Goal: Navigation & Orientation: Find specific page/section

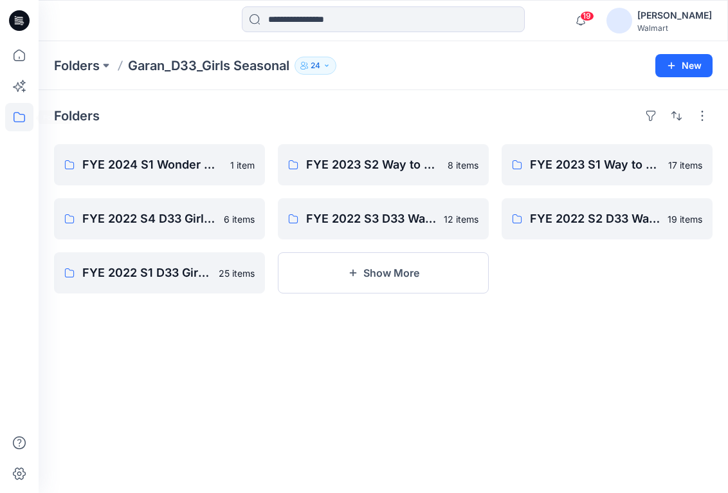
click at [23, 118] on icon at bounding box center [19, 117] width 28 height 28
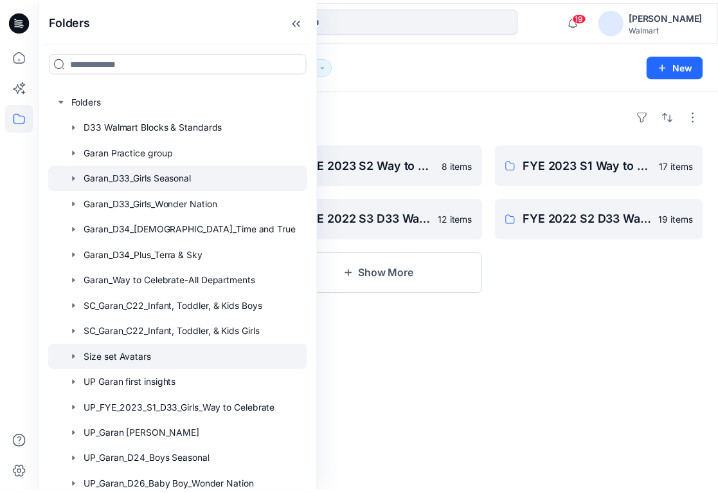
scroll to position [212, 0]
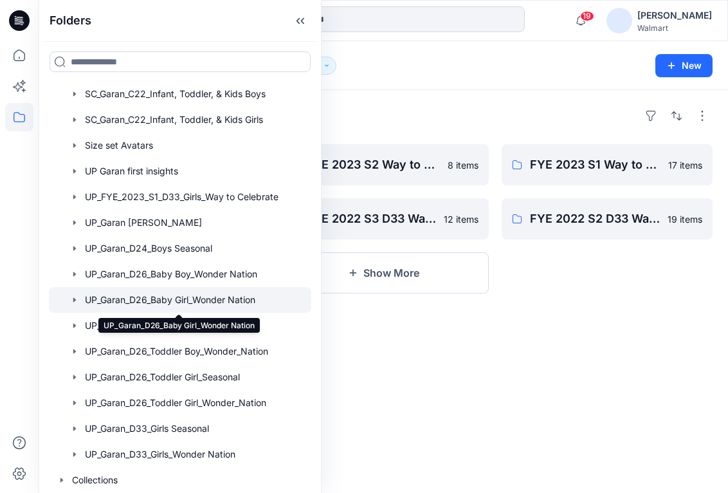
click at [239, 303] on div at bounding box center [180, 300] width 262 height 26
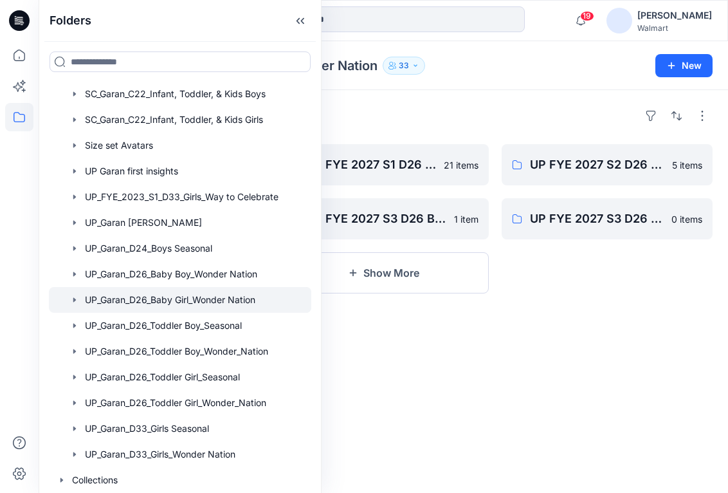
click at [592, 388] on div "Folders UP FYE 2027 S1 D26 BG Hanging Garan 3 items UP FYE 2027 S2 D26 BG Hangi…" at bounding box center [384, 291] width 690 height 403
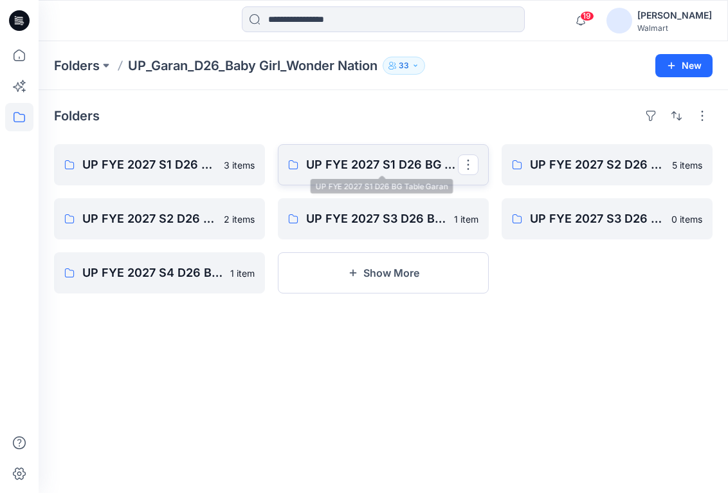
click at [373, 160] on p "UP FYE 2027 S1 D26 BG Table Garan" at bounding box center [382, 165] width 152 height 18
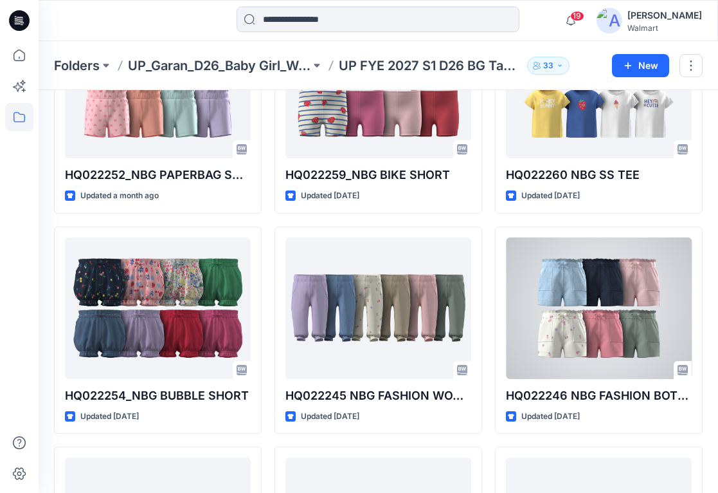
scroll to position [1196, 0]
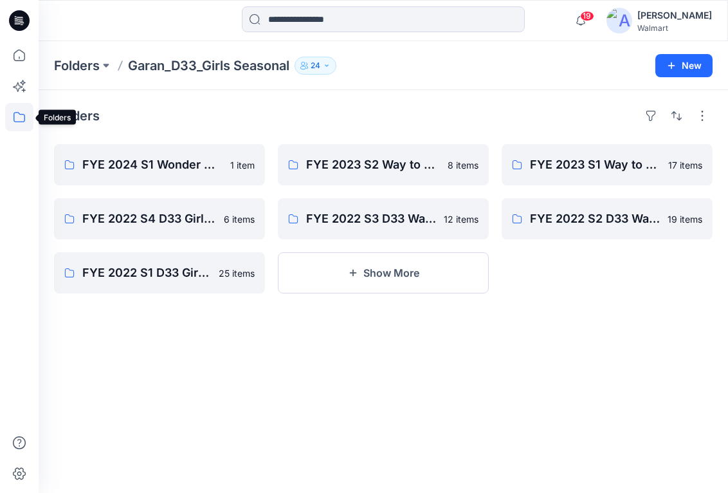
click at [13, 113] on icon at bounding box center [19, 117] width 28 height 28
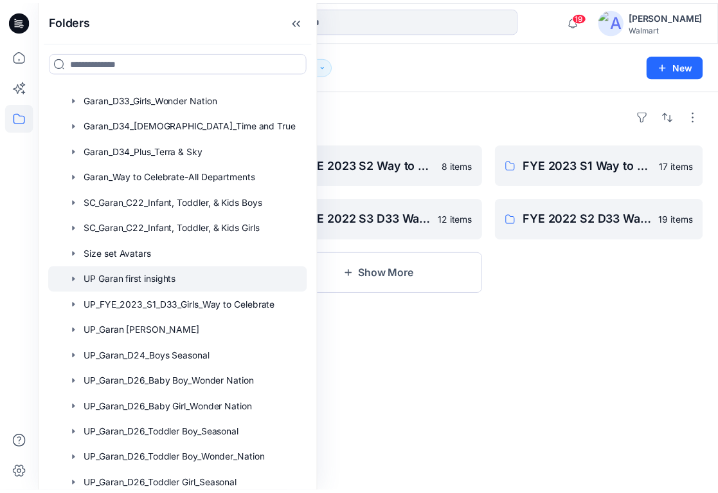
scroll to position [212, 0]
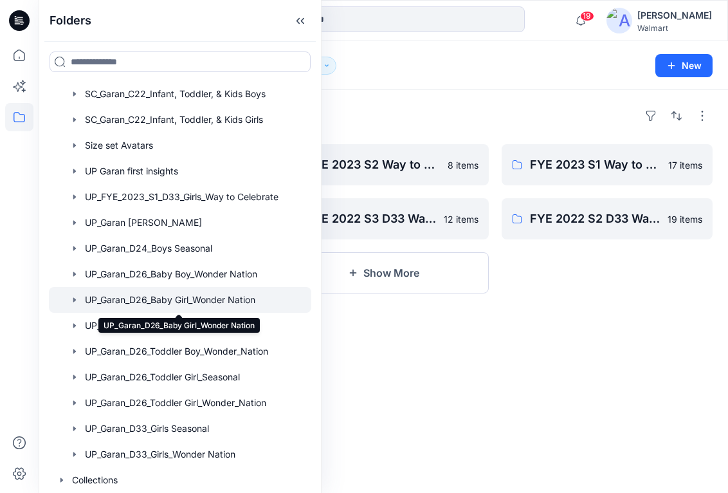
click at [206, 301] on div at bounding box center [180, 300] width 262 height 26
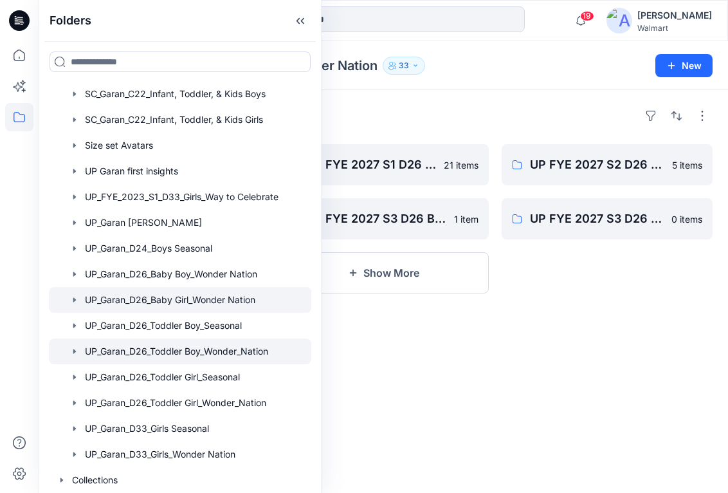
click at [186, 352] on div at bounding box center [180, 351] width 262 height 26
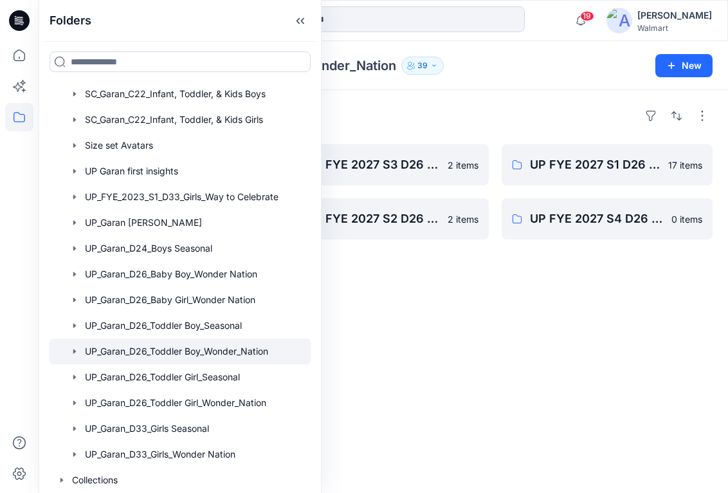
click at [481, 291] on div "UP FYE 2027 S3 D26 TB Table Garan 2 items UP FYE 2027 S2 D26 TB Table Garan 2 i…" at bounding box center [383, 218] width 211 height 149
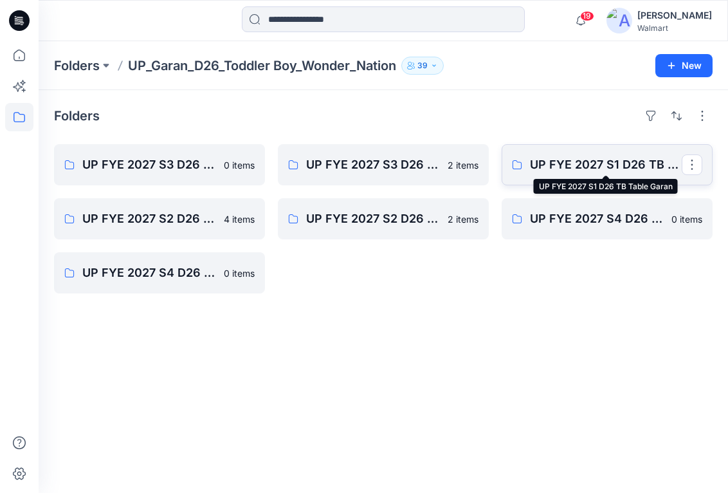
click at [641, 162] on p "UP FYE 2027 S1 D26 TB Table Garan" at bounding box center [606, 165] width 152 height 18
